Goal: Task Accomplishment & Management: Use online tool/utility

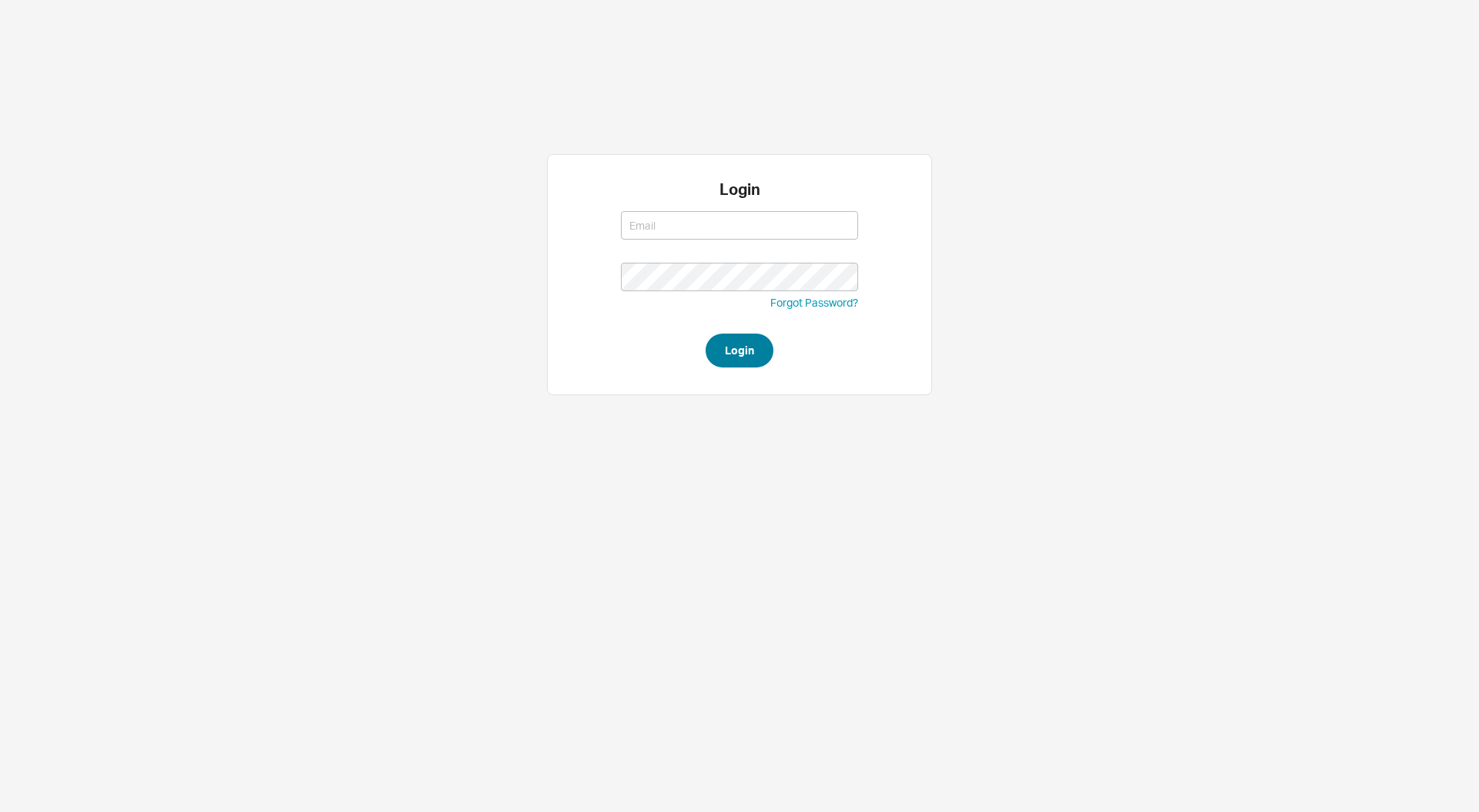
type input "[EMAIL_ADDRESS][DOMAIN_NAME]"
click at [733, 344] on button "Login" at bounding box center [740, 350] width 68 height 34
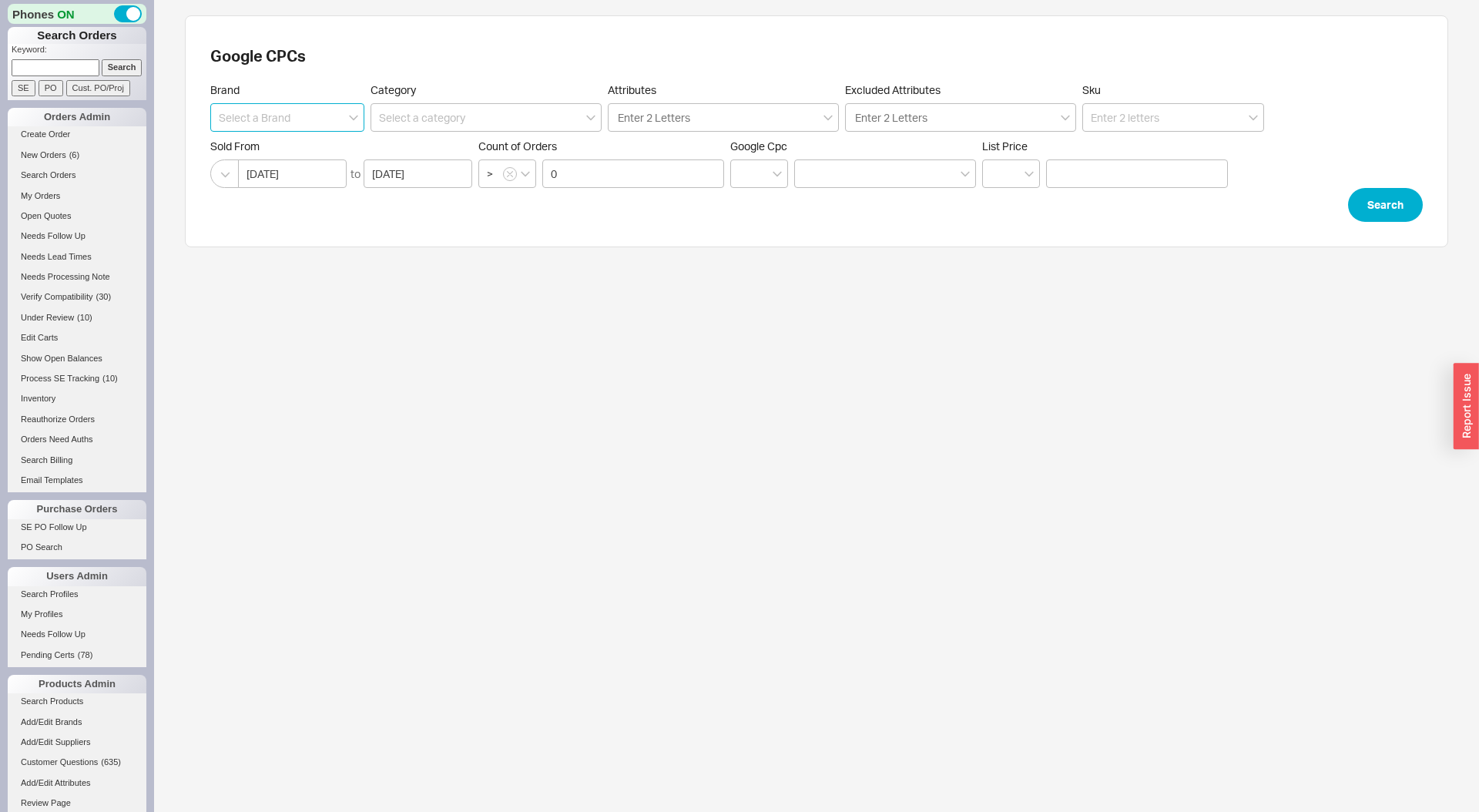
click at [324, 117] on input at bounding box center [287, 117] width 154 height 28
type input "Kohler"
click at [1377, 210] on button "Search" at bounding box center [1385, 204] width 75 height 34
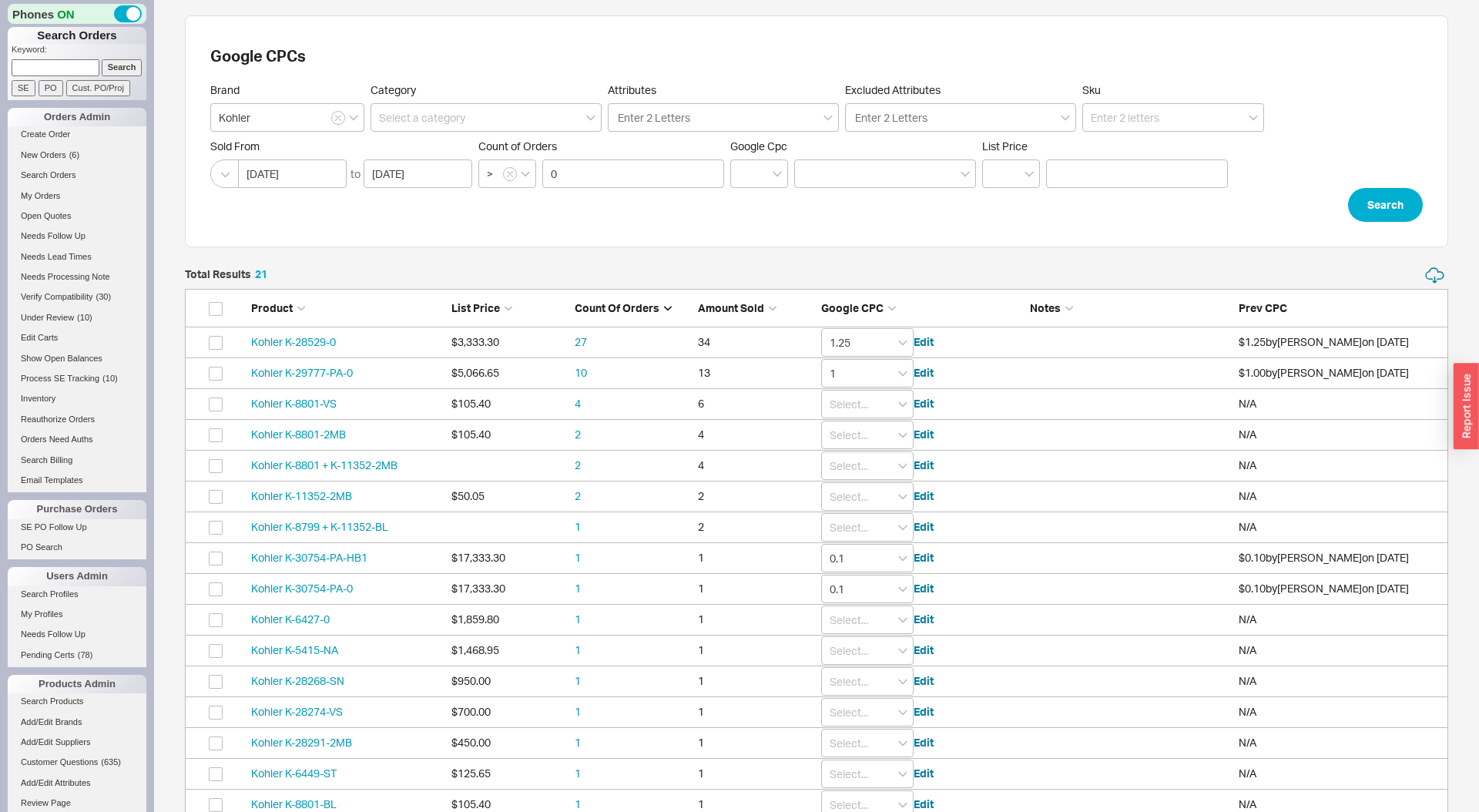
scroll to position [708, 1264]
click at [435, 116] on input at bounding box center [486, 117] width 231 height 28
click at [440, 169] on div "toilets" at bounding box center [486, 177] width 229 height 28
type input "Bath > toilets"
click at [1399, 204] on button "Search" at bounding box center [1385, 204] width 75 height 34
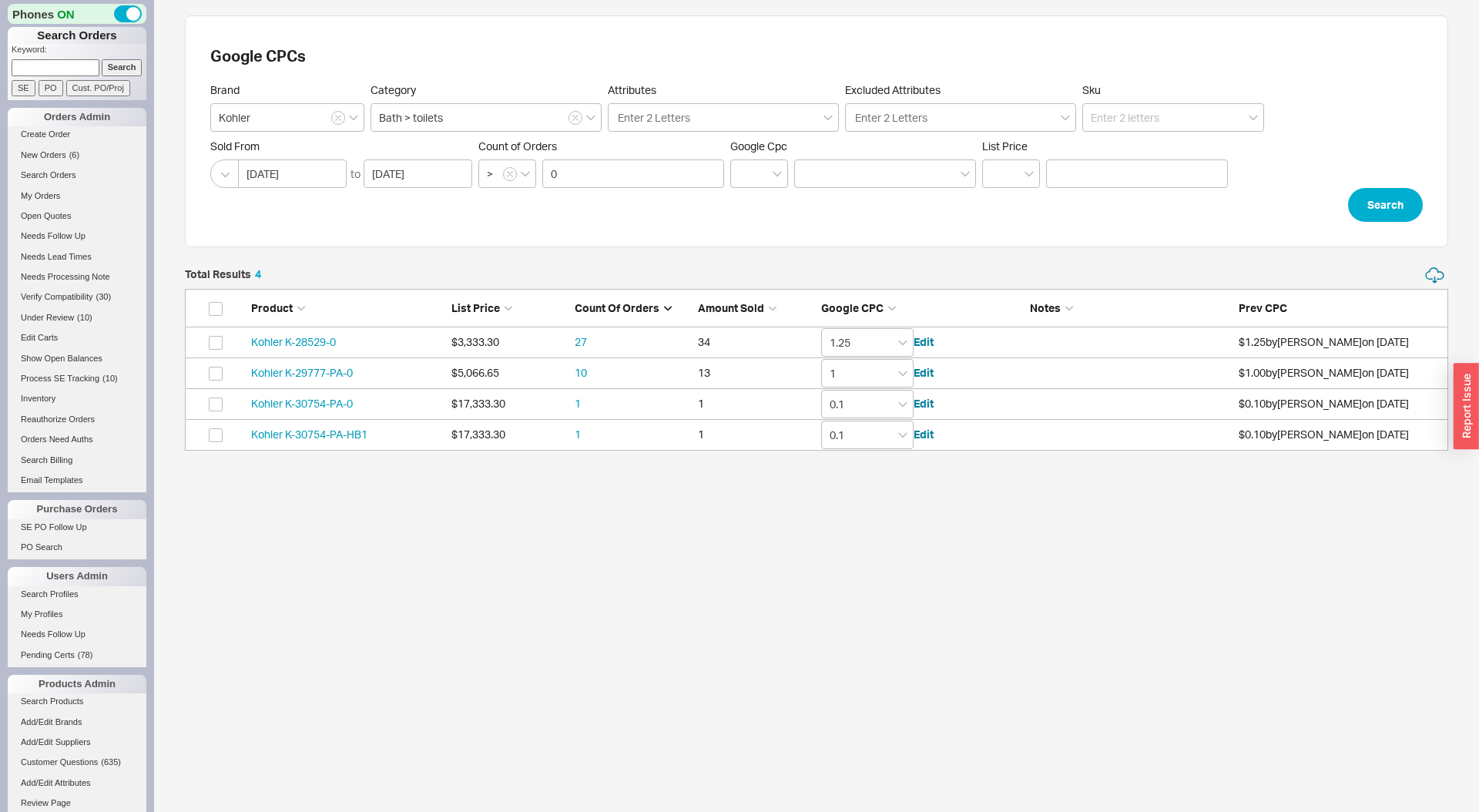
scroll to position [184, 1264]
click at [891, 346] on input "1.25" at bounding box center [867, 342] width 92 height 28
click at [859, 621] on div "1.15" at bounding box center [867, 622] width 91 height 21
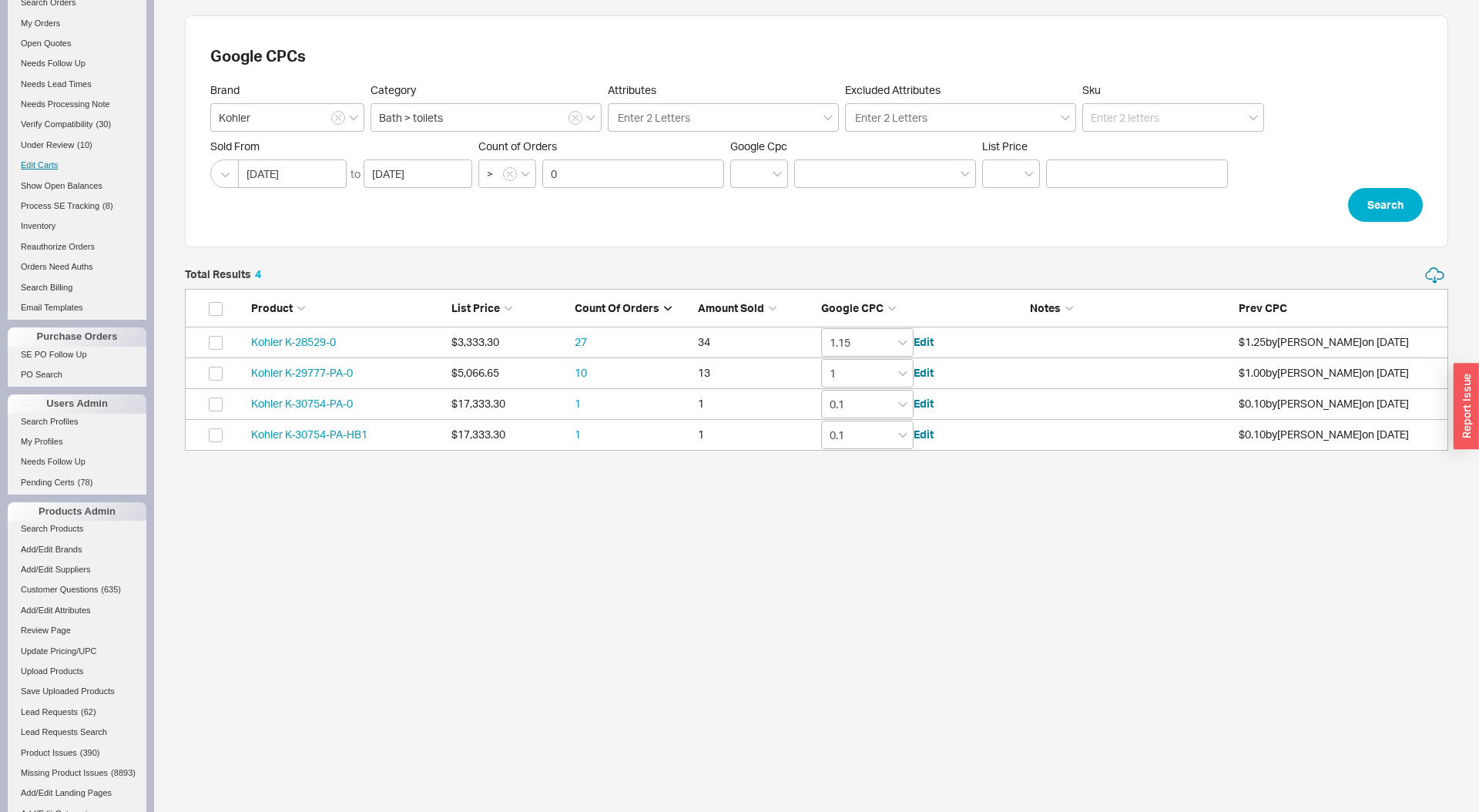
scroll to position [400, 0]
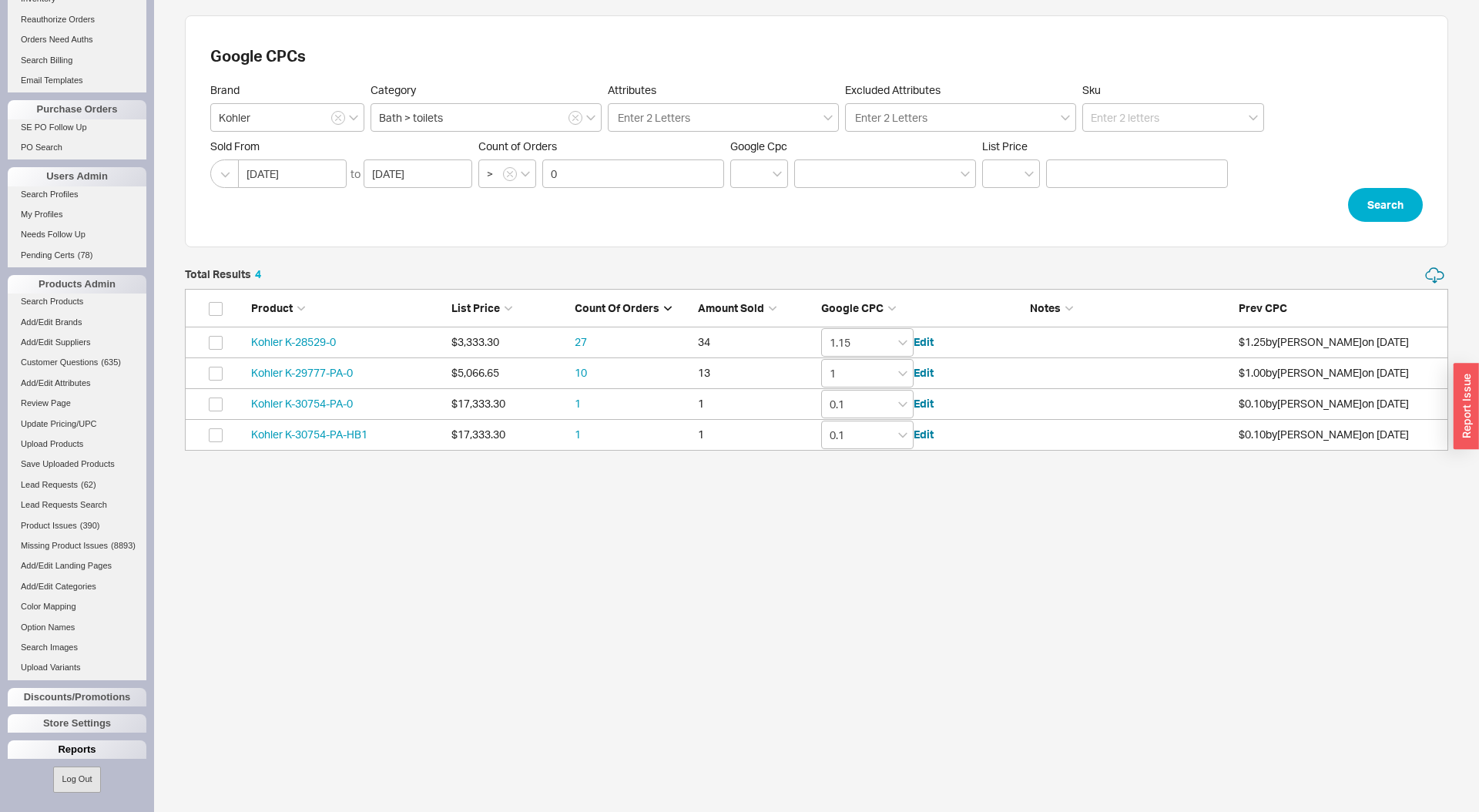
click at [88, 752] on div "Reports" at bounding box center [77, 749] width 139 height 18
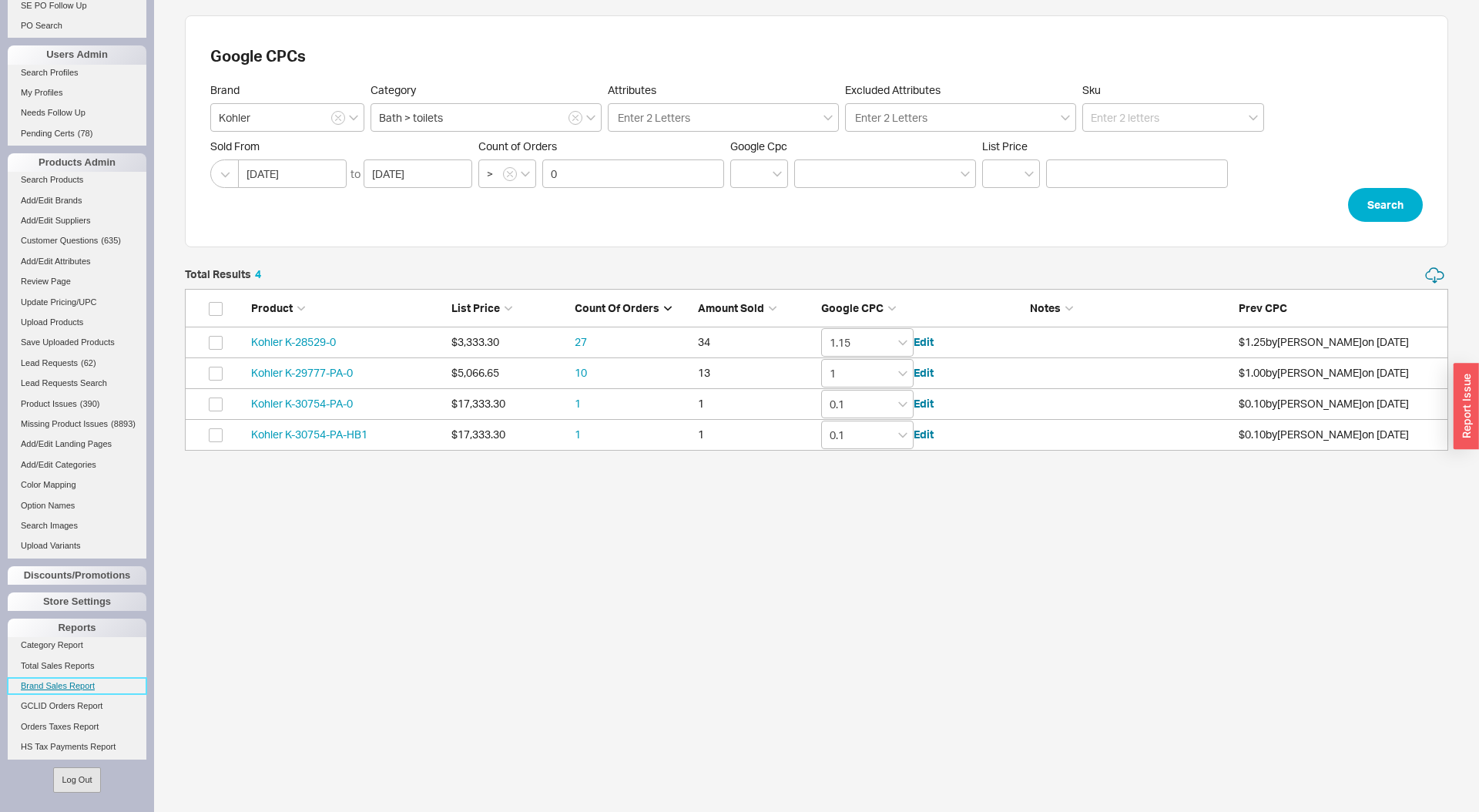
click at [84, 684] on link "Brand Sales Report" at bounding box center [77, 686] width 139 height 17
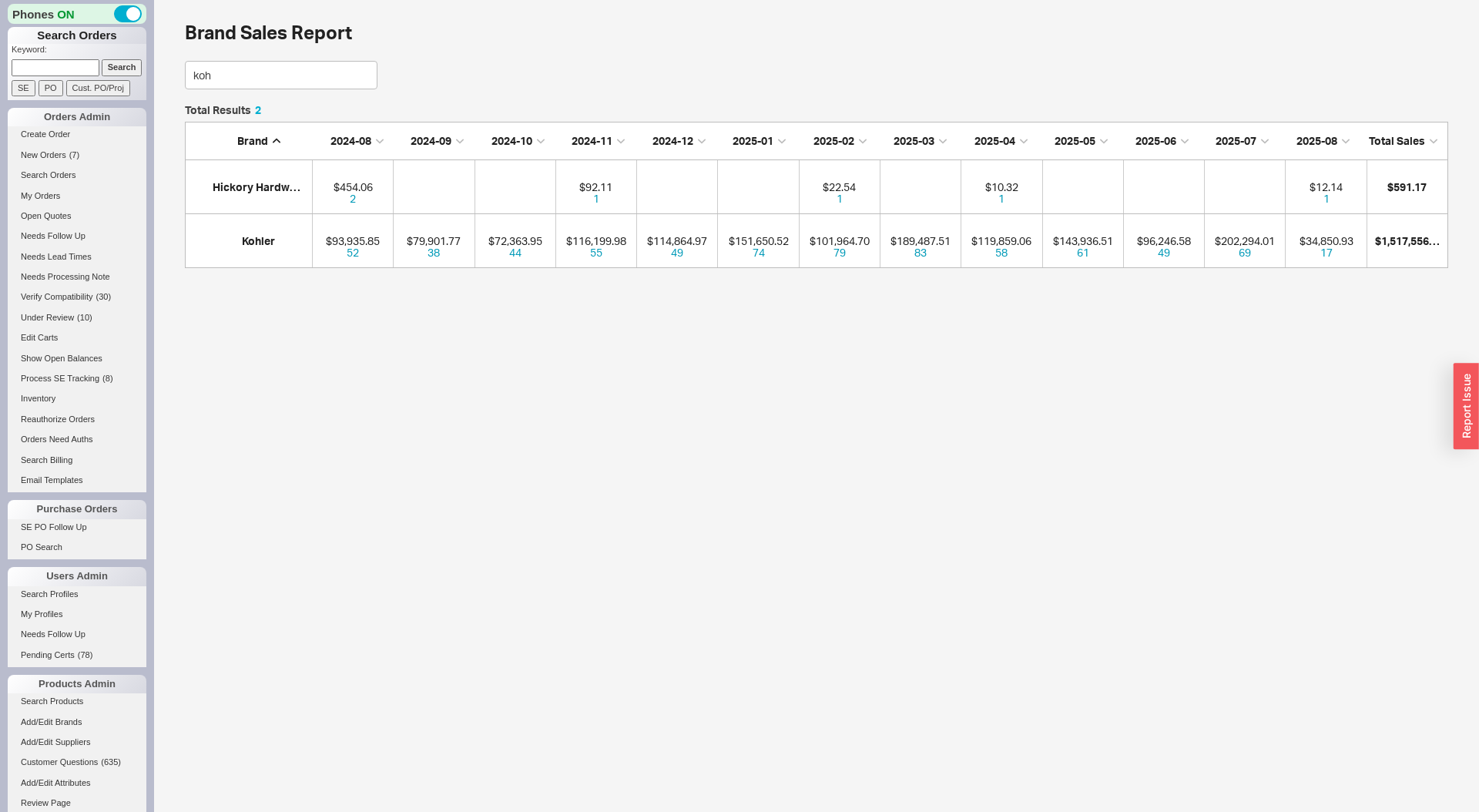
scroll to position [110, 1264]
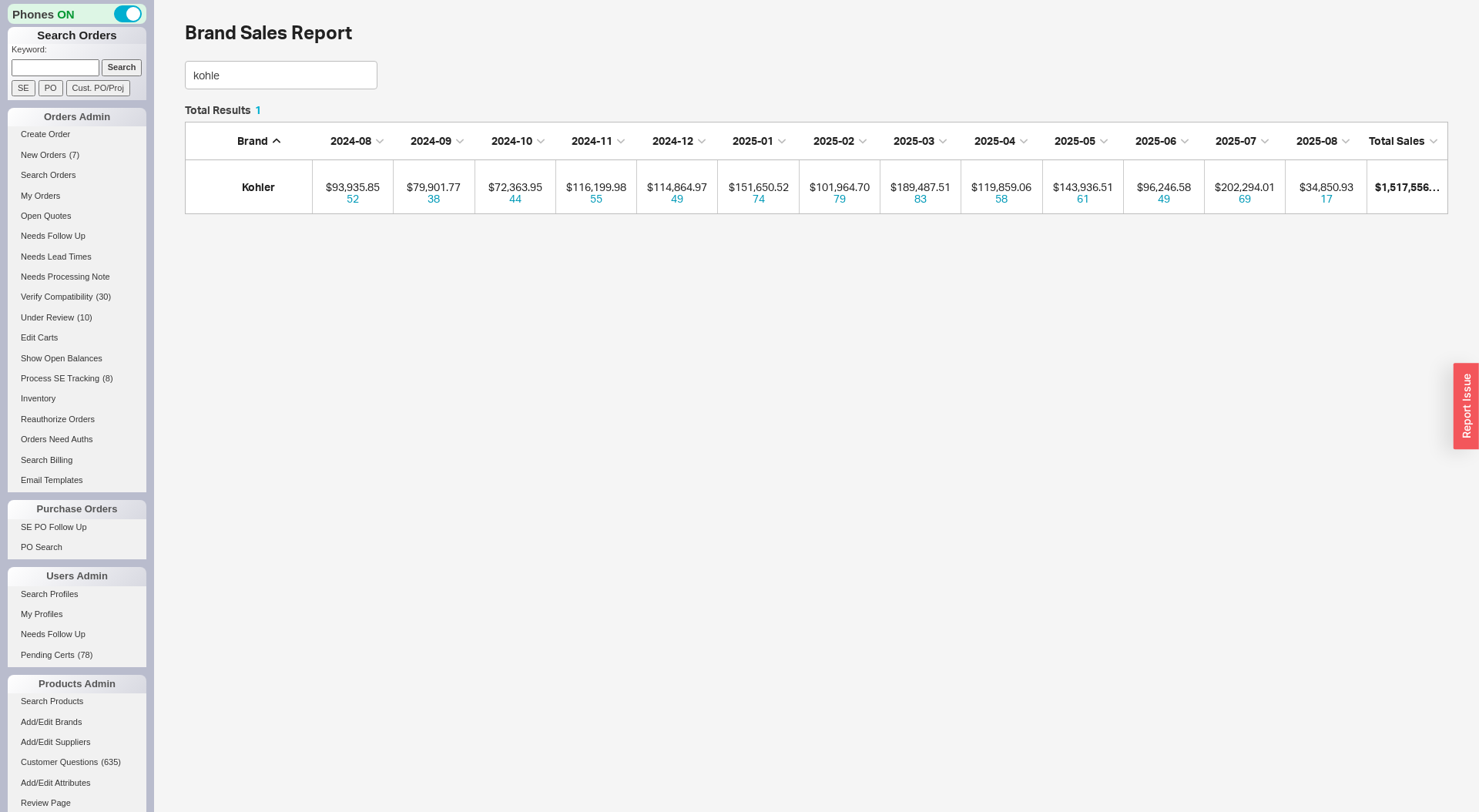
type input "kohler"
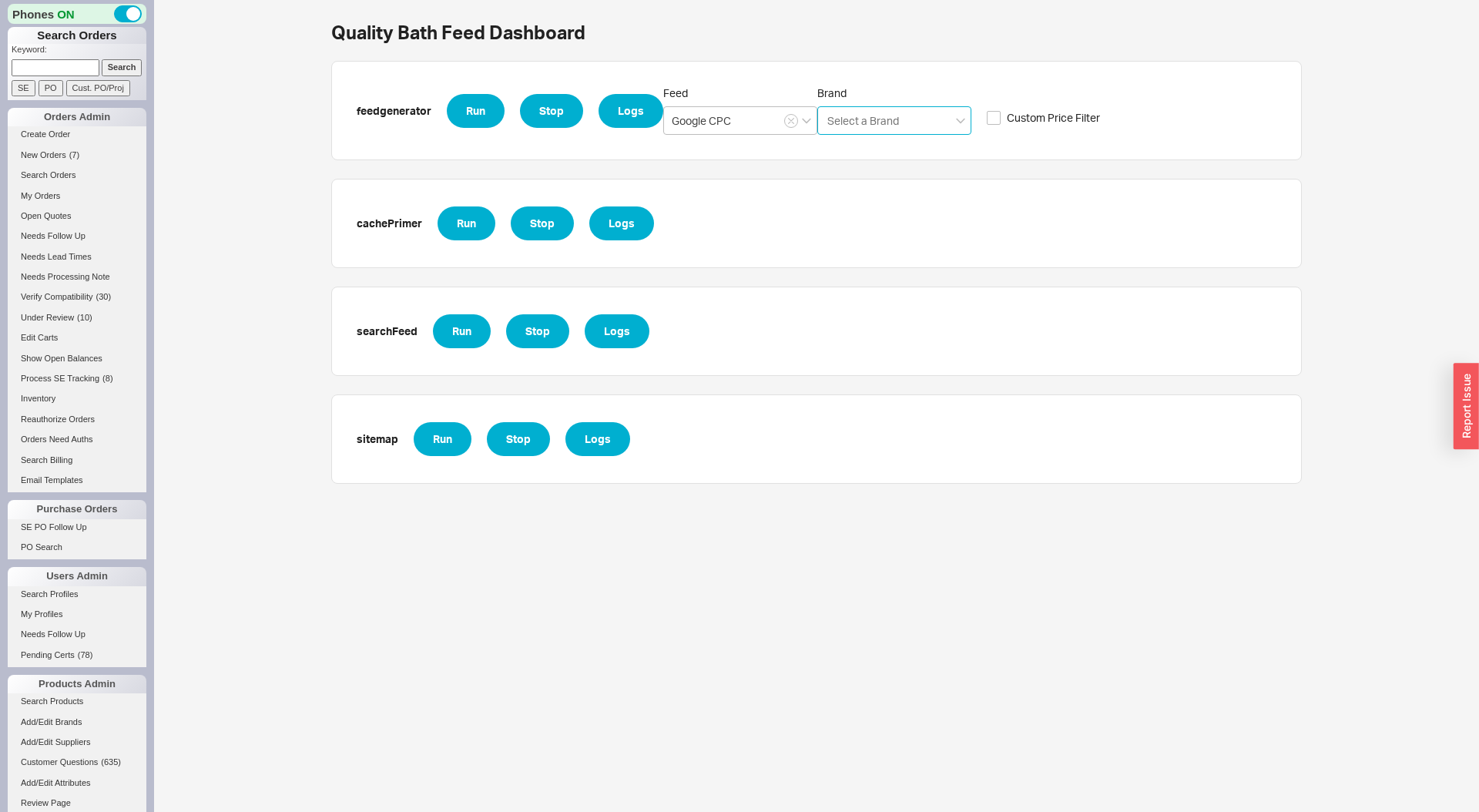
click at [845, 121] on input "Brand Select a Brand" at bounding box center [864, 121] width 76 height 17
type input "kohler"
click at [833, 150] on div "Kohler" at bounding box center [894, 152] width 152 height 28
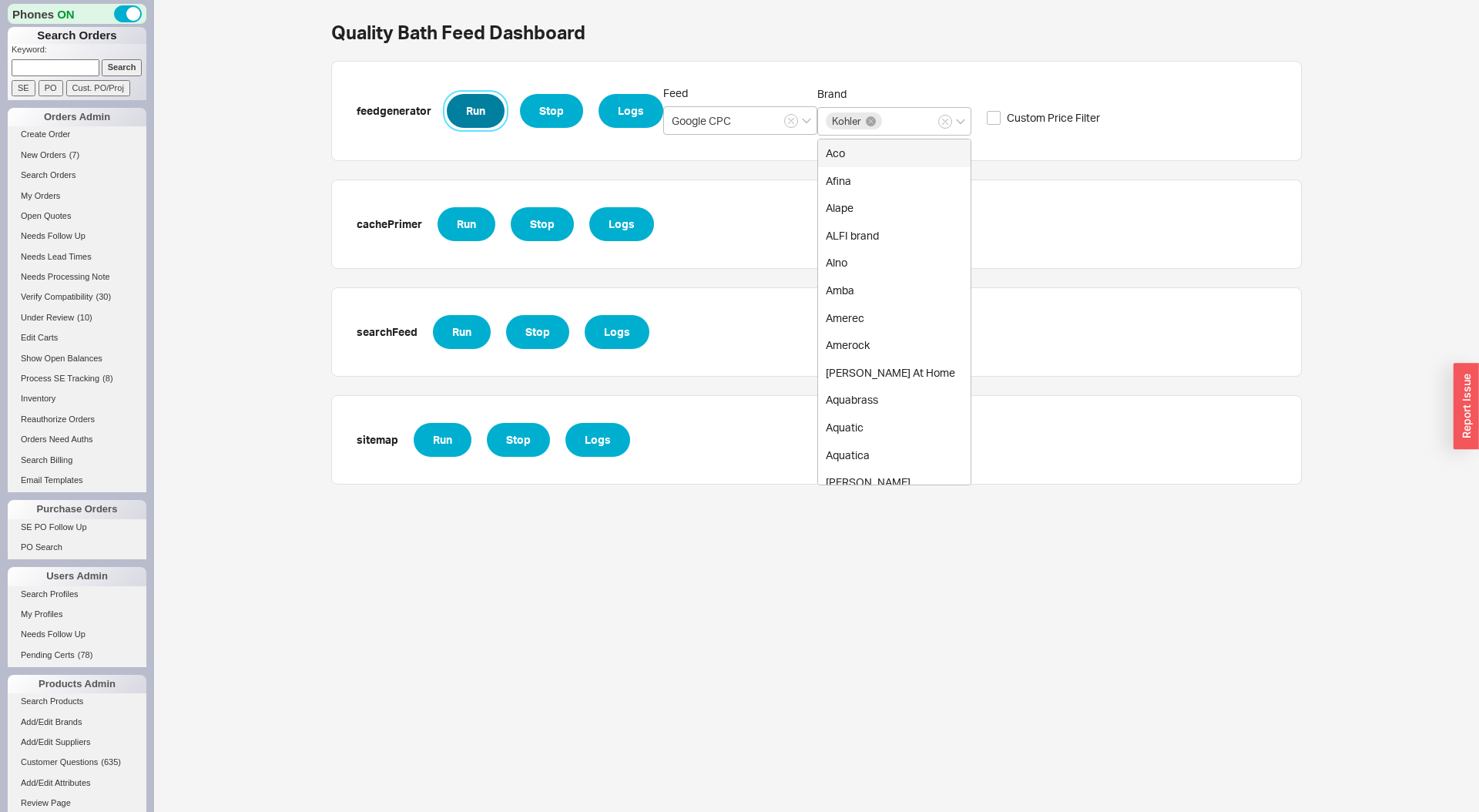
click at [475, 102] on button "Run" at bounding box center [475, 110] width 58 height 34
